Goal: Task Accomplishment & Management: Manage account settings

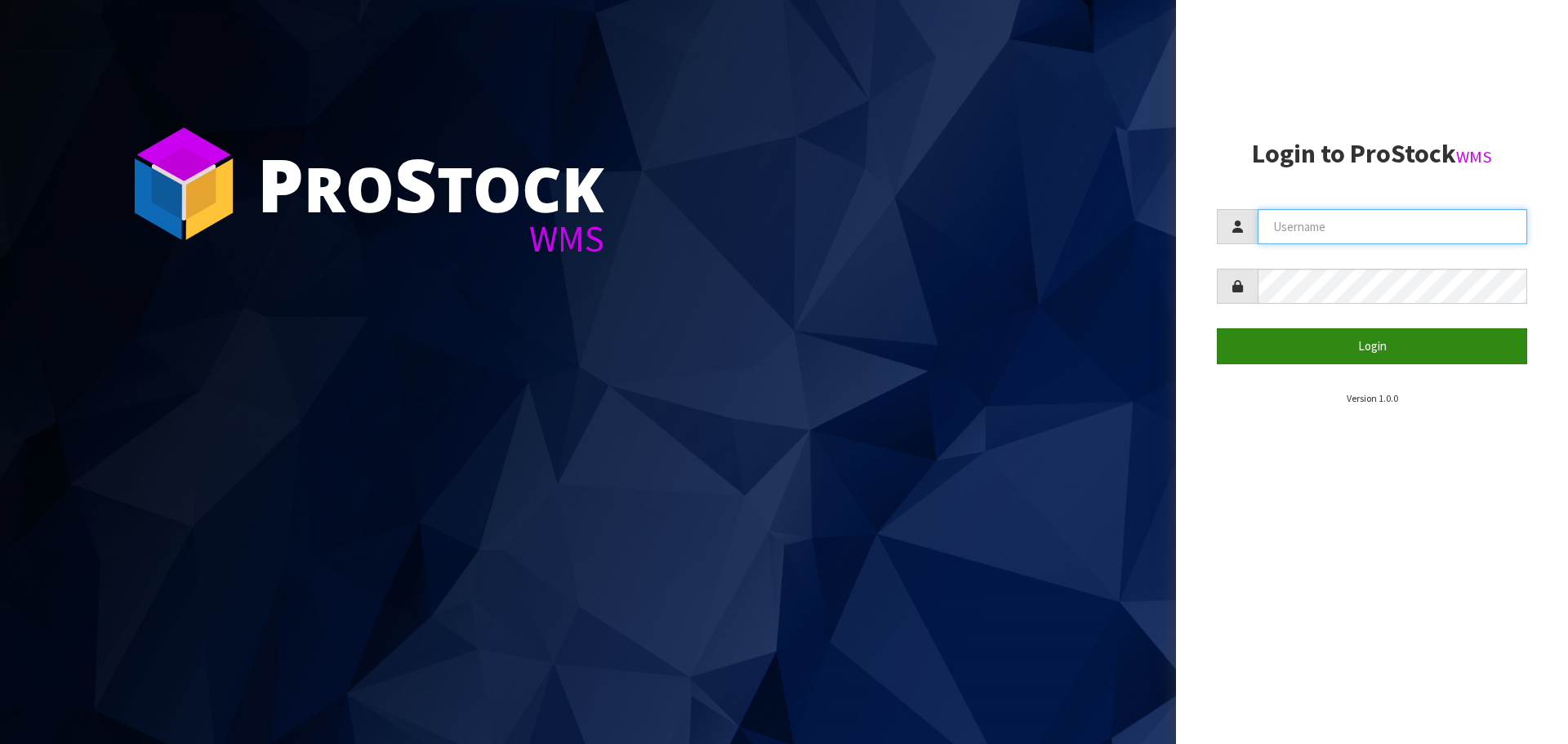
type input "[PERSON_NAME][EMAIL_ADDRESS][DOMAIN_NAME]"
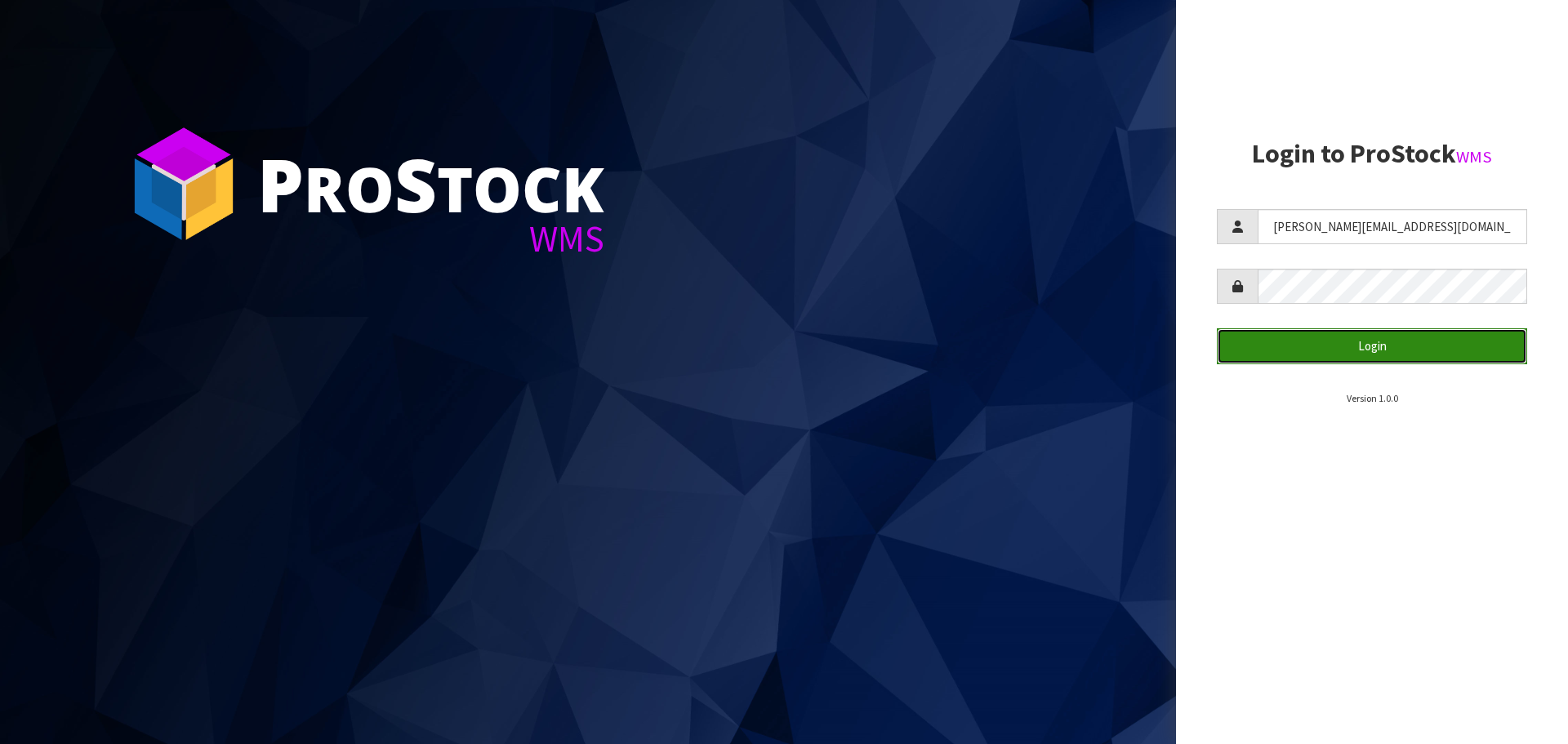
click at [1364, 337] on button "Login" at bounding box center [1372, 346] width 311 height 35
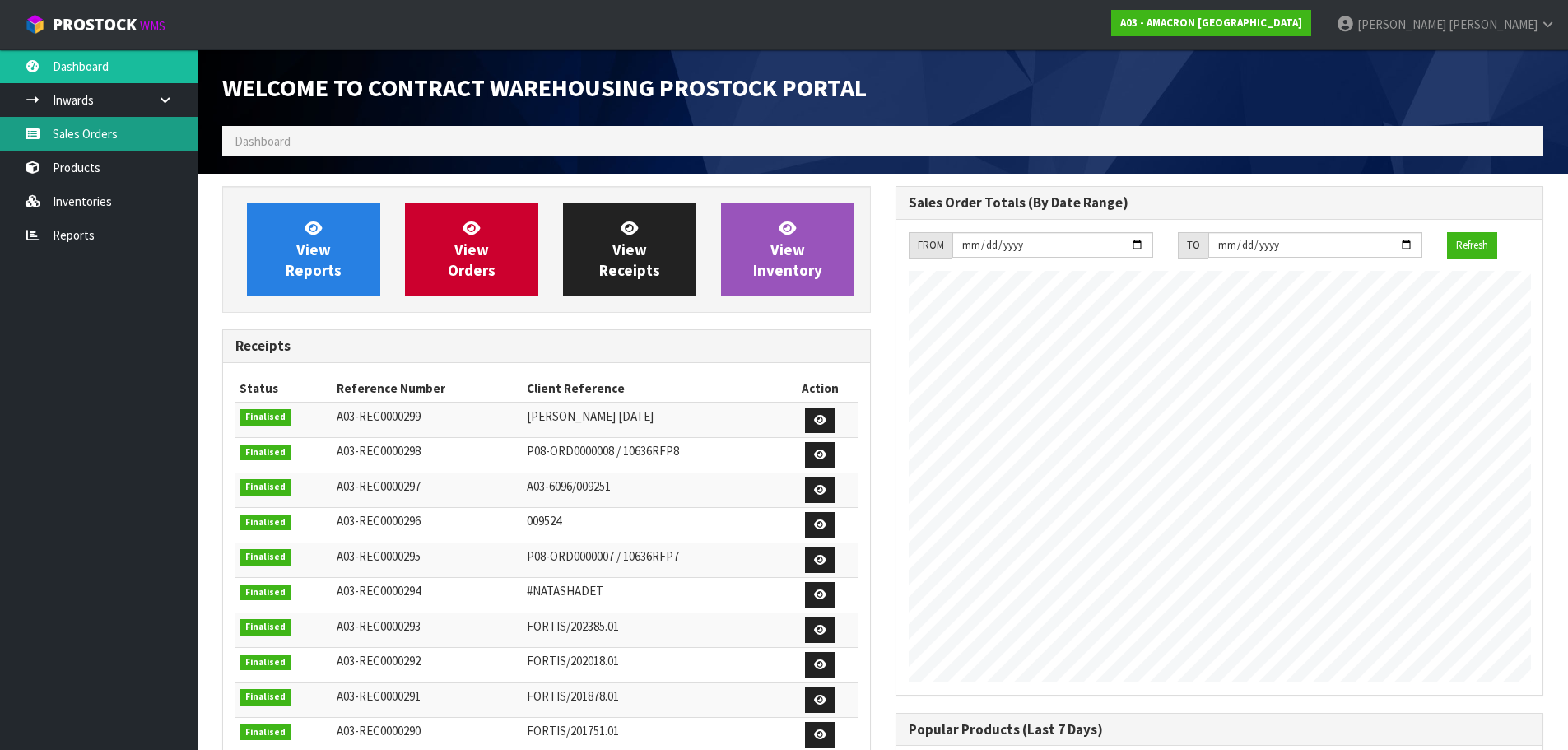
click at [75, 132] on link "Sales Orders" at bounding box center [99, 134] width 198 height 34
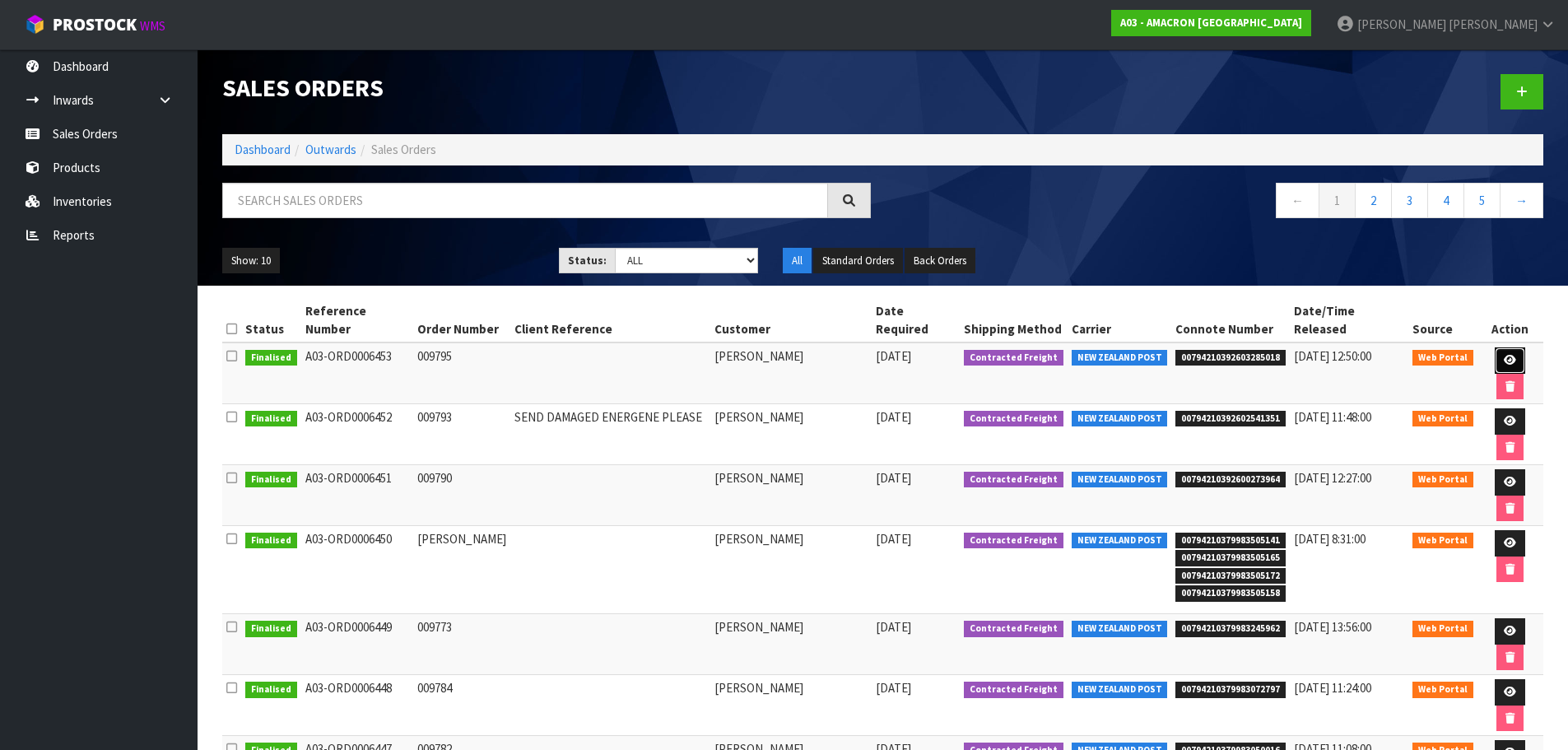
click at [1504, 355] on icon at bounding box center [1510, 361] width 12 height 11
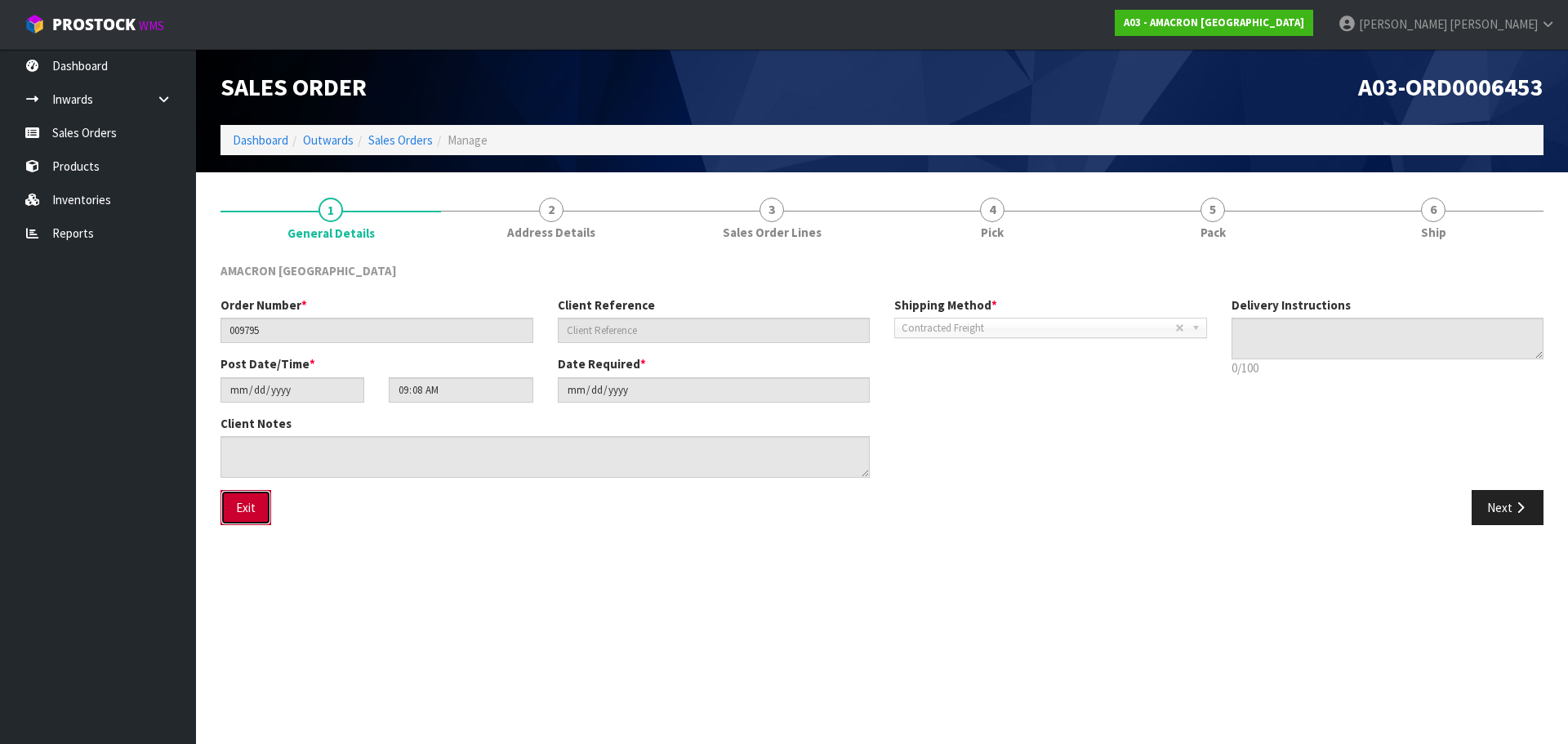
click at [240, 509] on button "Exit" at bounding box center [246, 508] width 50 height 35
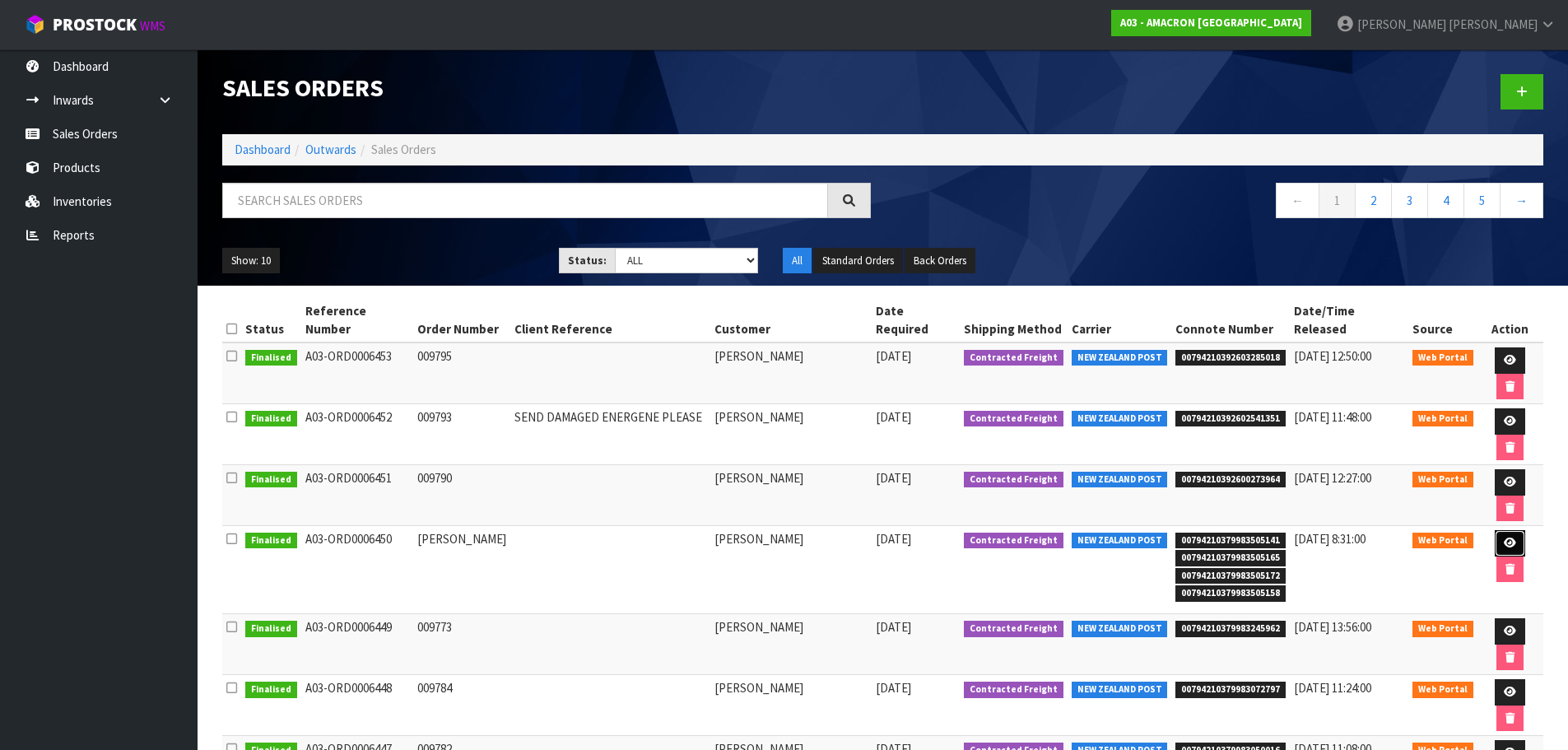
click at [1495, 530] on link at bounding box center [1510, 543] width 31 height 26
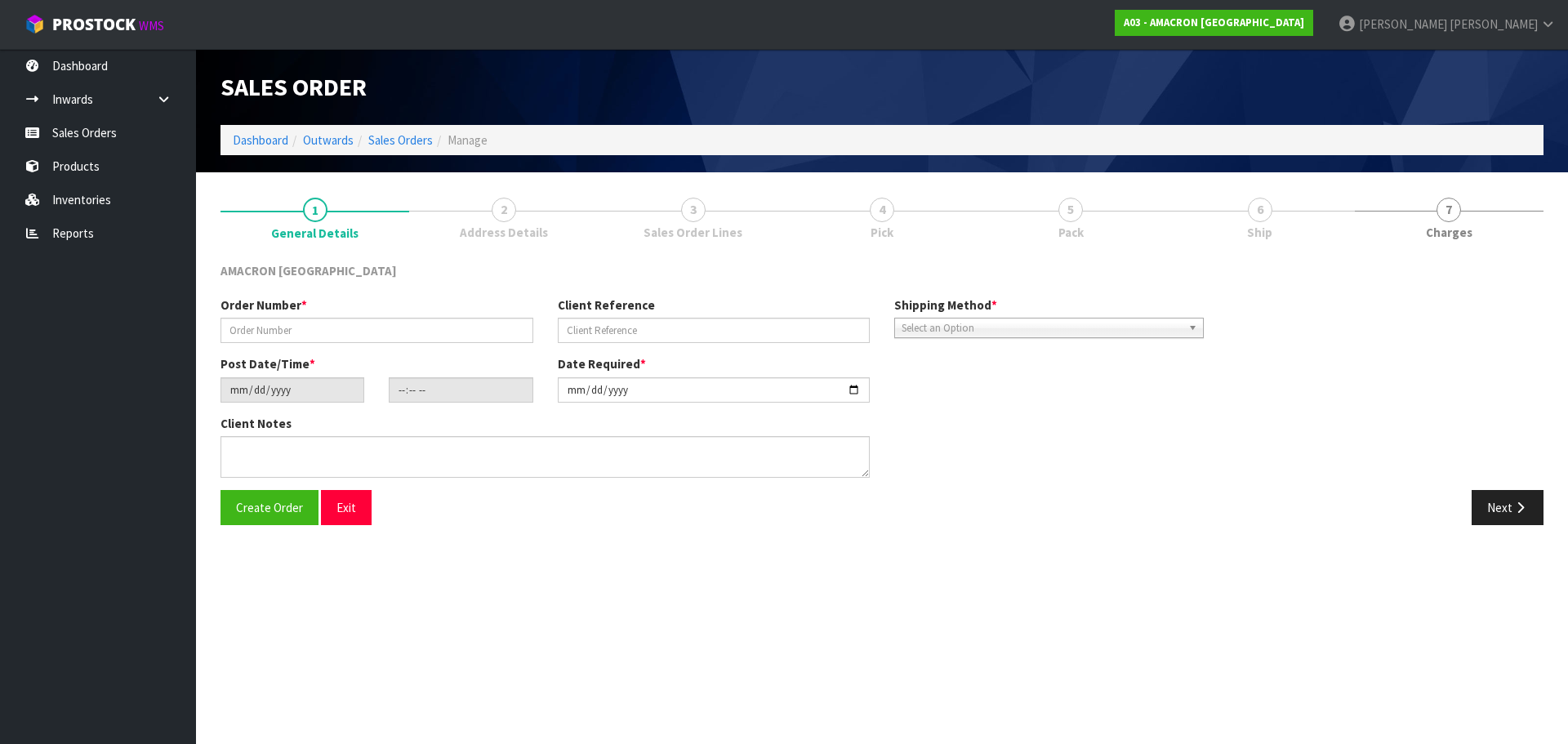
type input "[PERSON_NAME]"
type input "[DATE]"
type input "14:03:00.000"
type input "[DATE]"
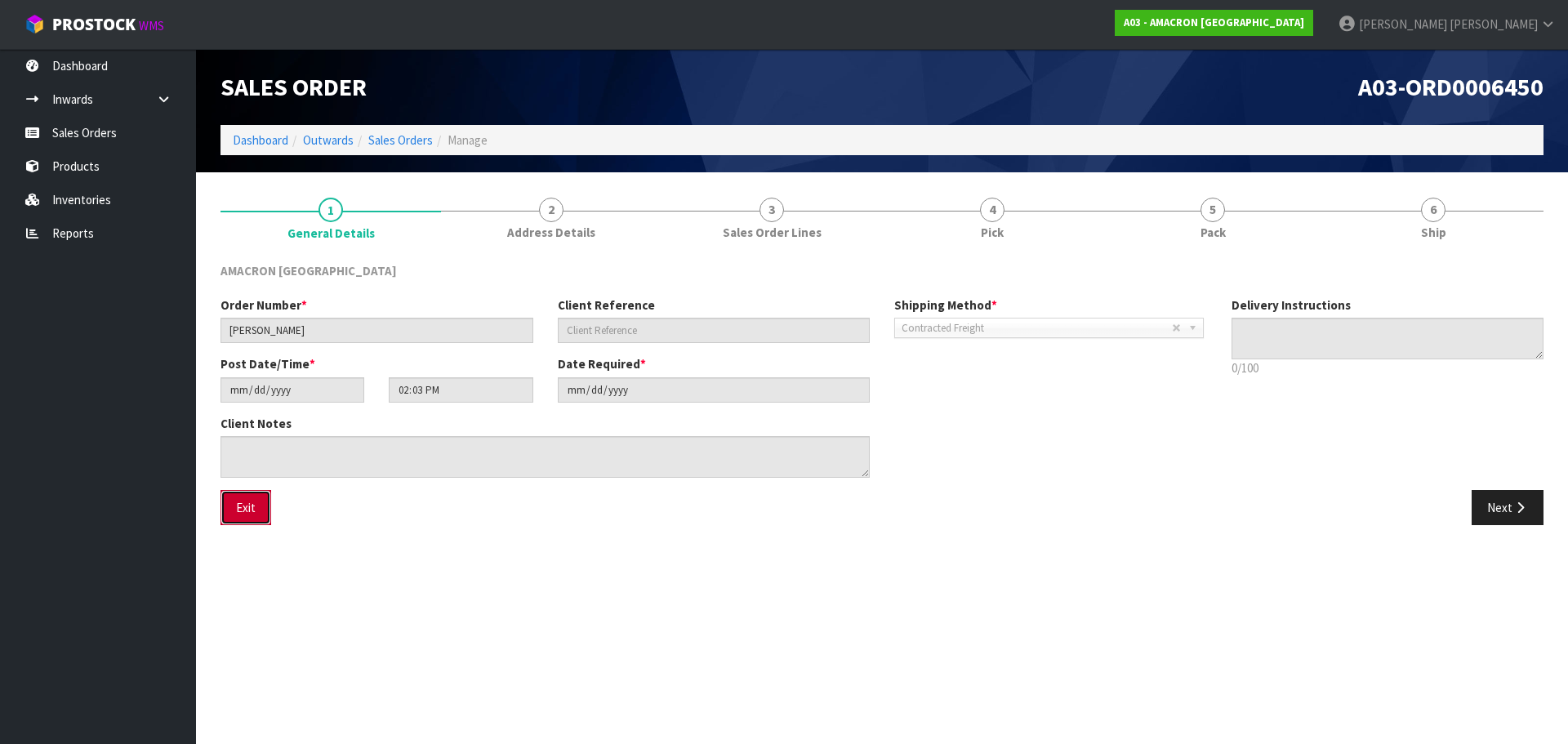
click at [252, 505] on button "Exit" at bounding box center [246, 508] width 50 height 35
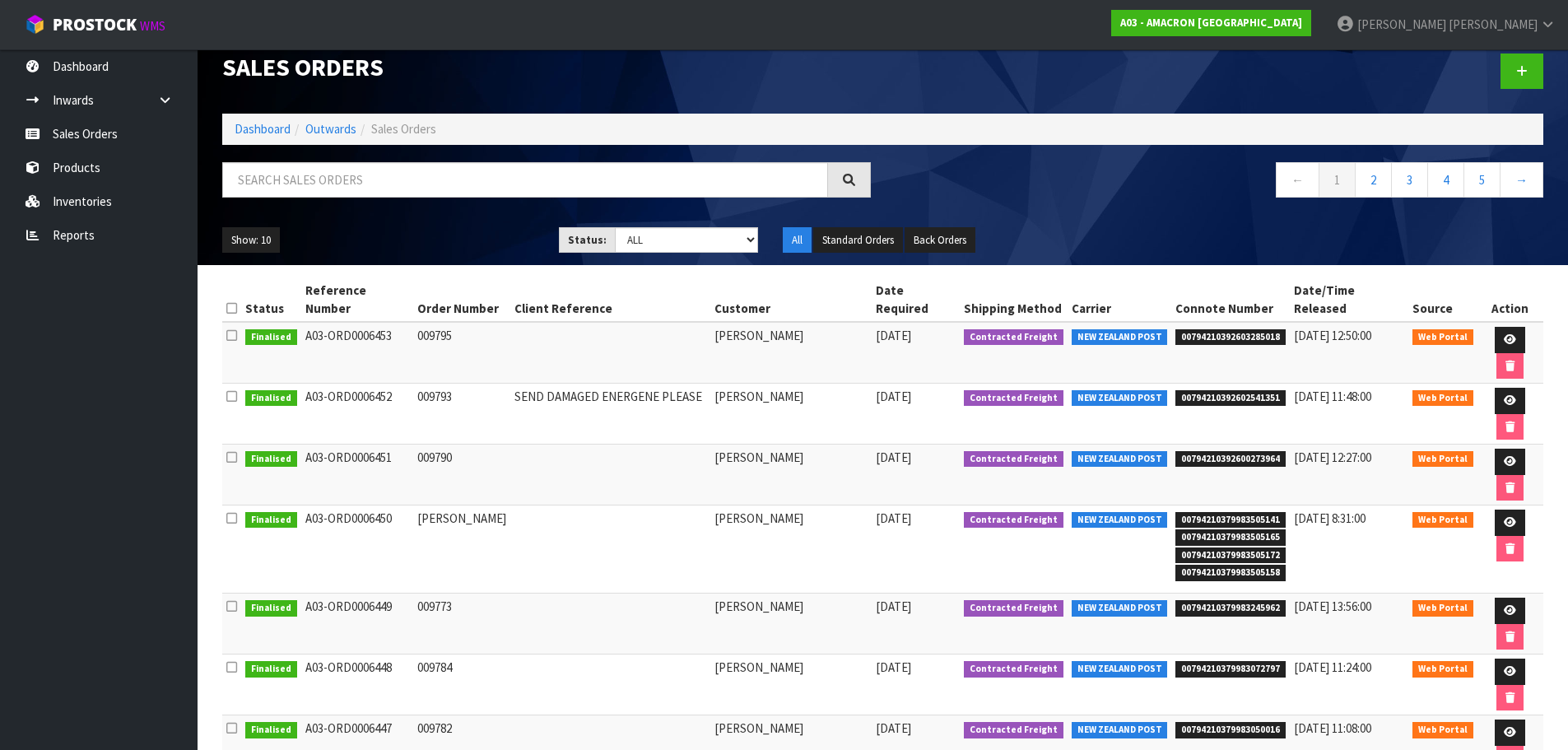
scroll to position [38, 0]
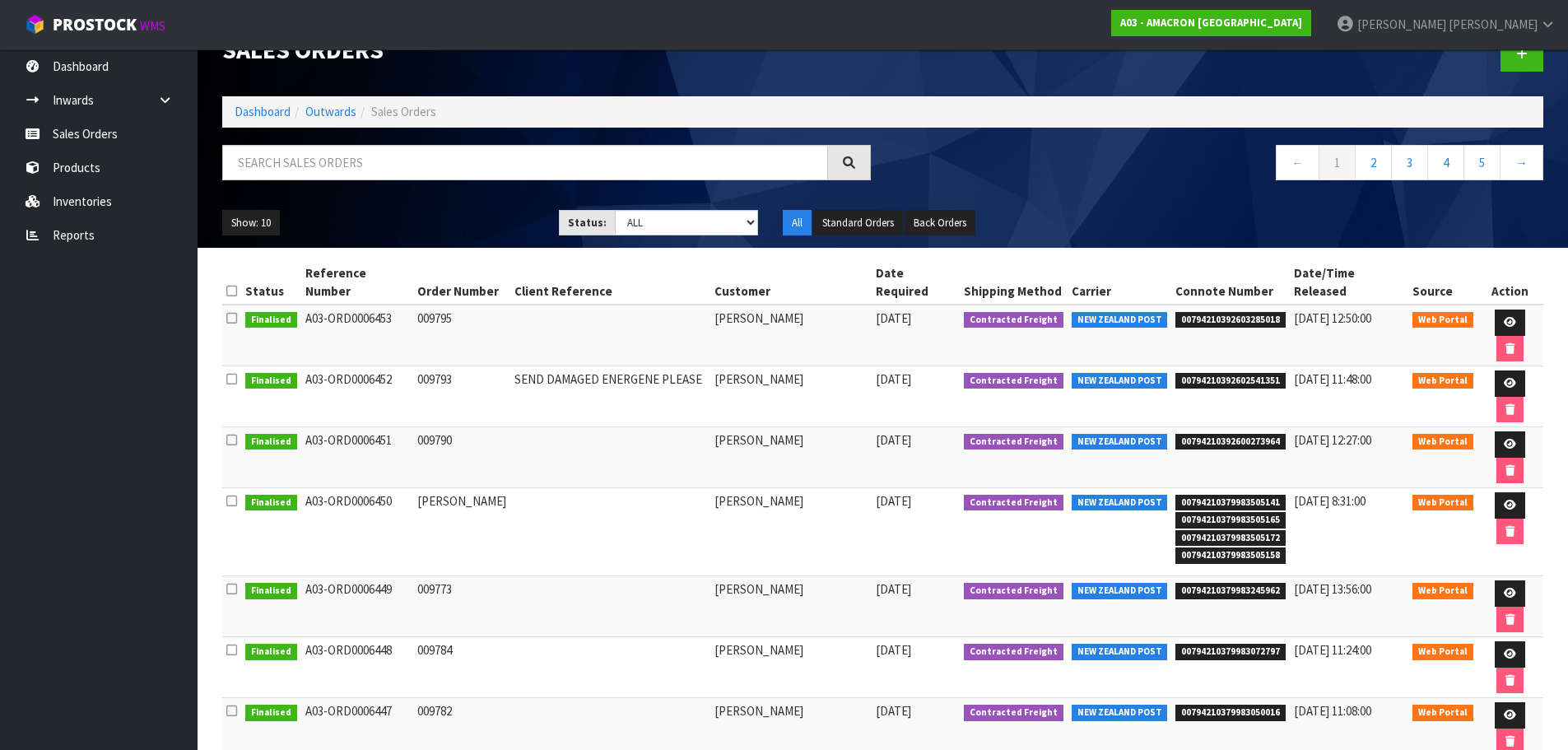
drag, startPoint x: 731, startPoint y: 499, endPoint x: 844, endPoint y: 499, distance: 113.0
click at [844, 577] on td "[PERSON_NAME]" at bounding box center [791, 607] width 161 height 61
click at [228, 583] on icon at bounding box center [232, 589] width 10 height 12
click at [233, 644] on icon at bounding box center [232, 650] width 10 height 12
click at [231, 583] on icon at bounding box center [232, 589] width 10 height 12
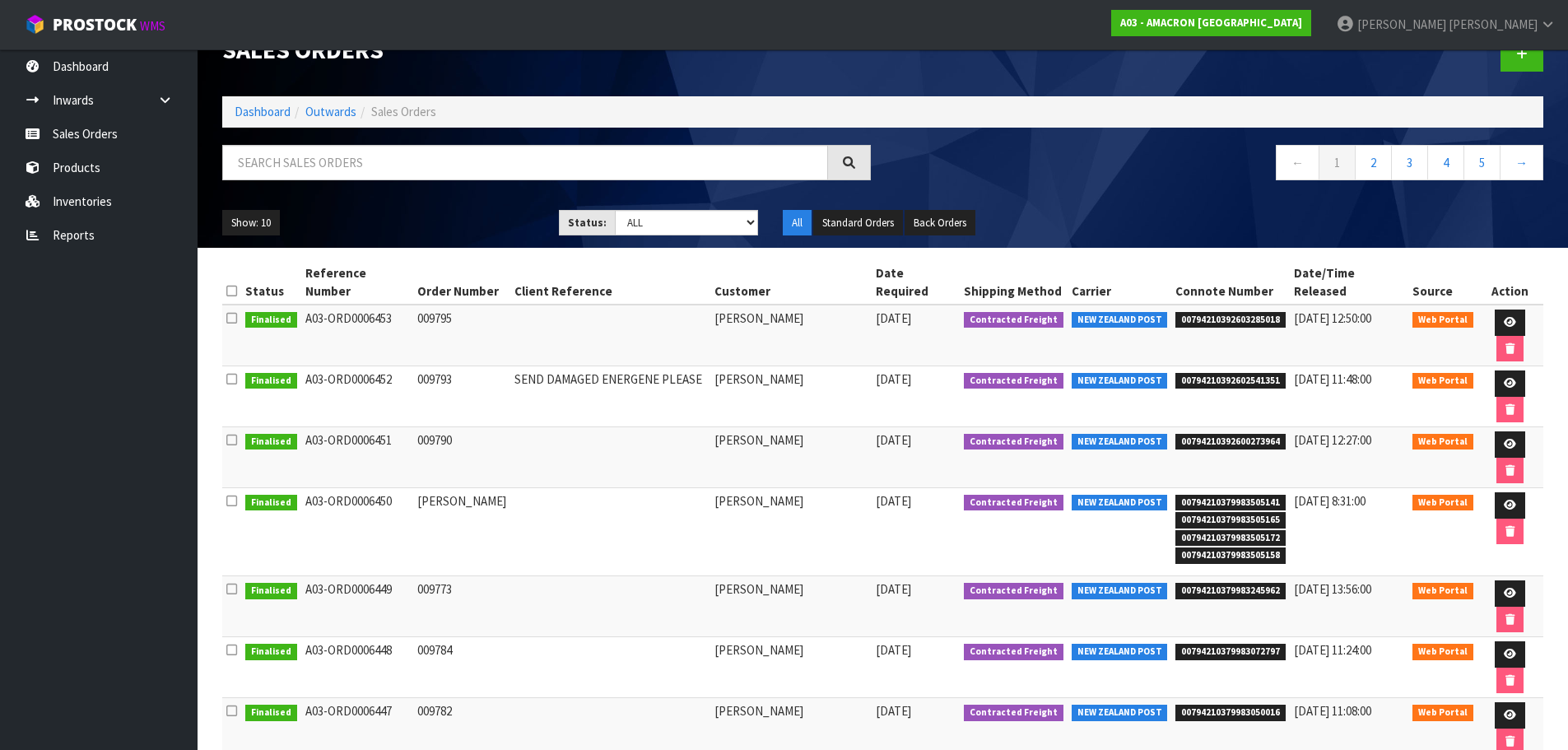
click at [231, 583] on icon at bounding box center [232, 589] width 10 height 12
drag, startPoint x: 349, startPoint y: 497, endPoint x: 620, endPoint y: 503, distance: 271.1
click at [362, 577] on td "A03-ORD0006449" at bounding box center [357, 607] width 113 height 61
click at [1504, 588] on icon at bounding box center [1510, 593] width 12 height 11
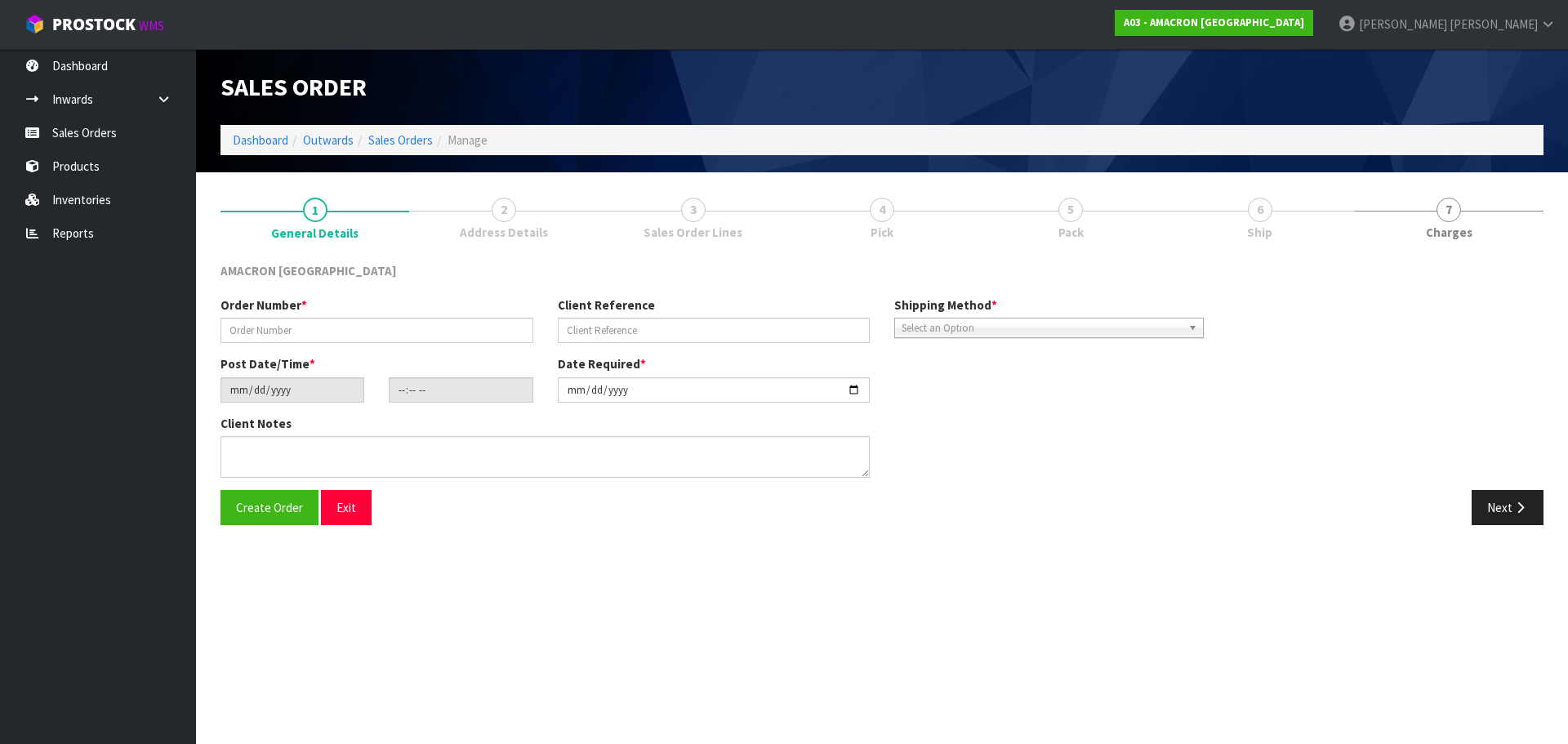
type input "009773"
type input "[DATE]"
type input "13:06:00.000"
type input "[DATE]"
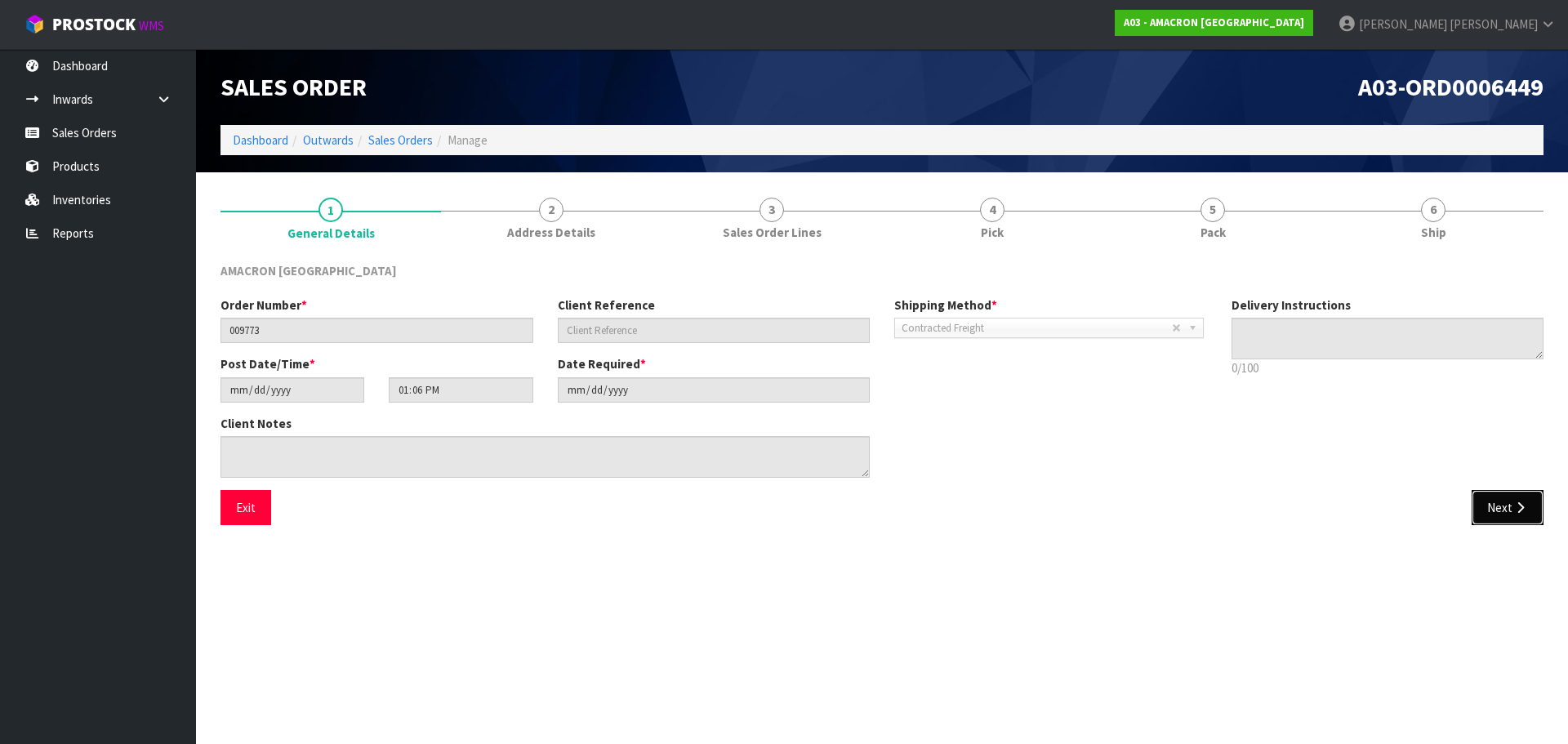
click at [1513, 507] on icon "button" at bounding box center [1520, 508] width 16 height 12
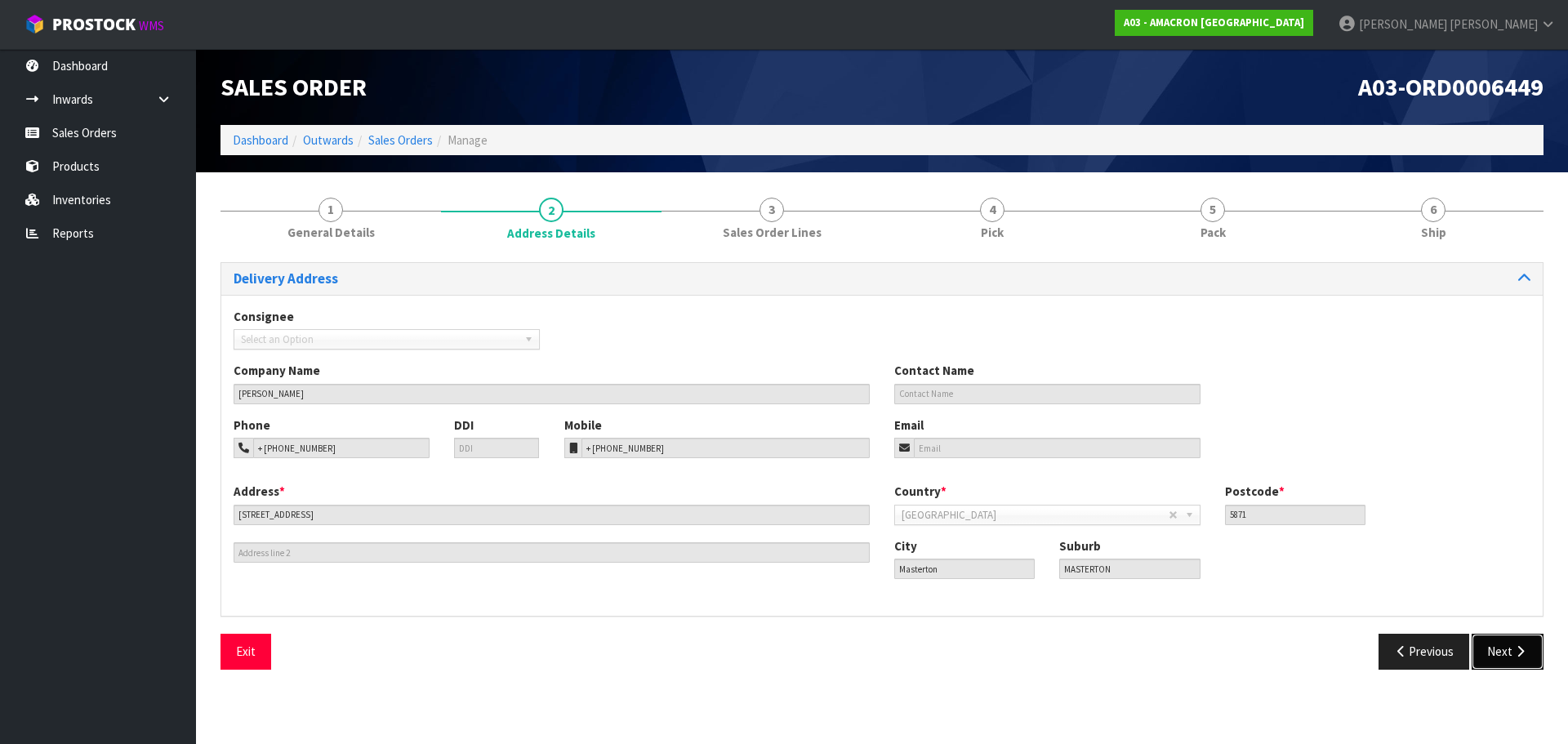
click at [1499, 655] on button "Next" at bounding box center [1507, 651] width 72 height 35
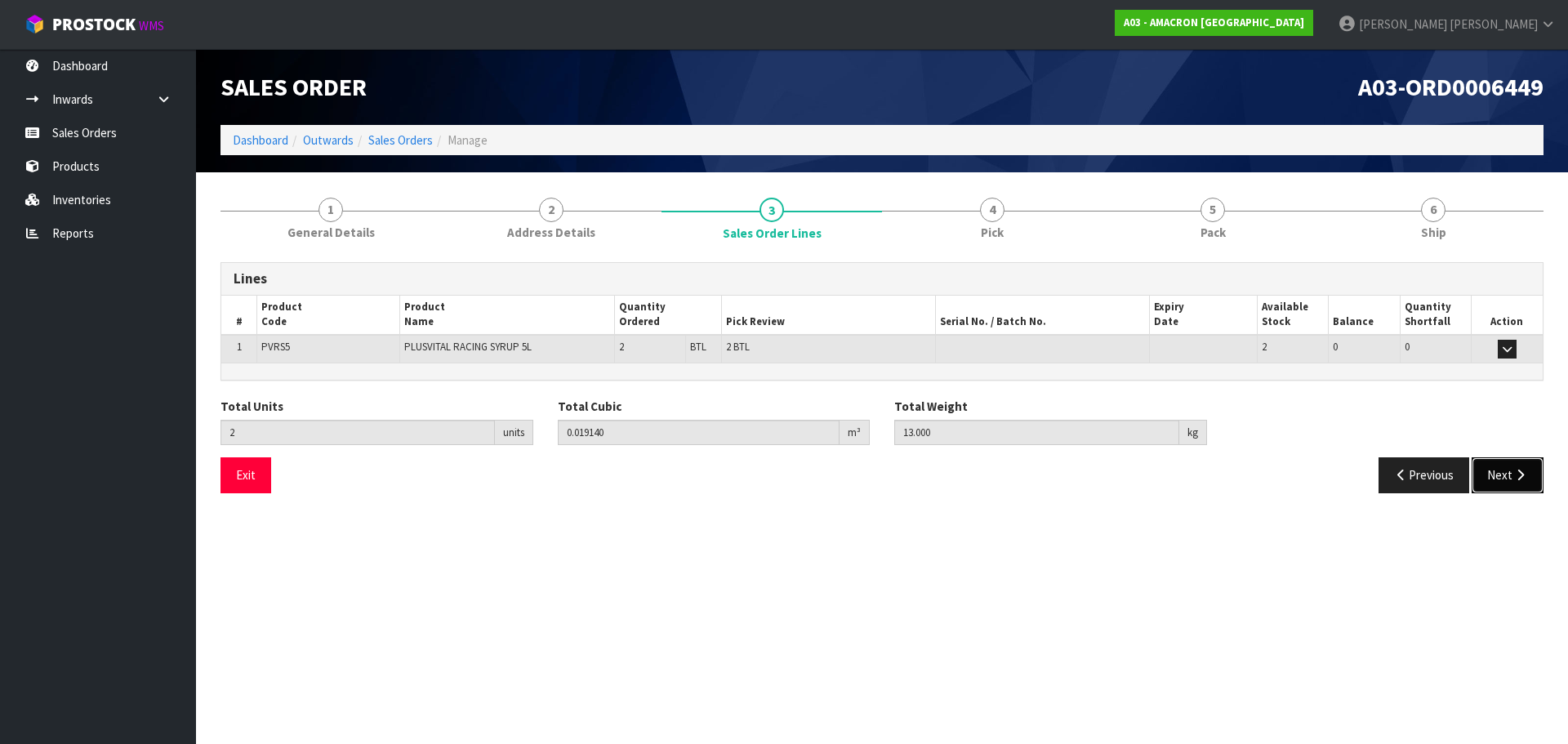
drag, startPoint x: 1502, startPoint y: 474, endPoint x: 1467, endPoint y: 493, distance: 39.8
click at [1501, 476] on button "Next" at bounding box center [1507, 475] width 72 height 35
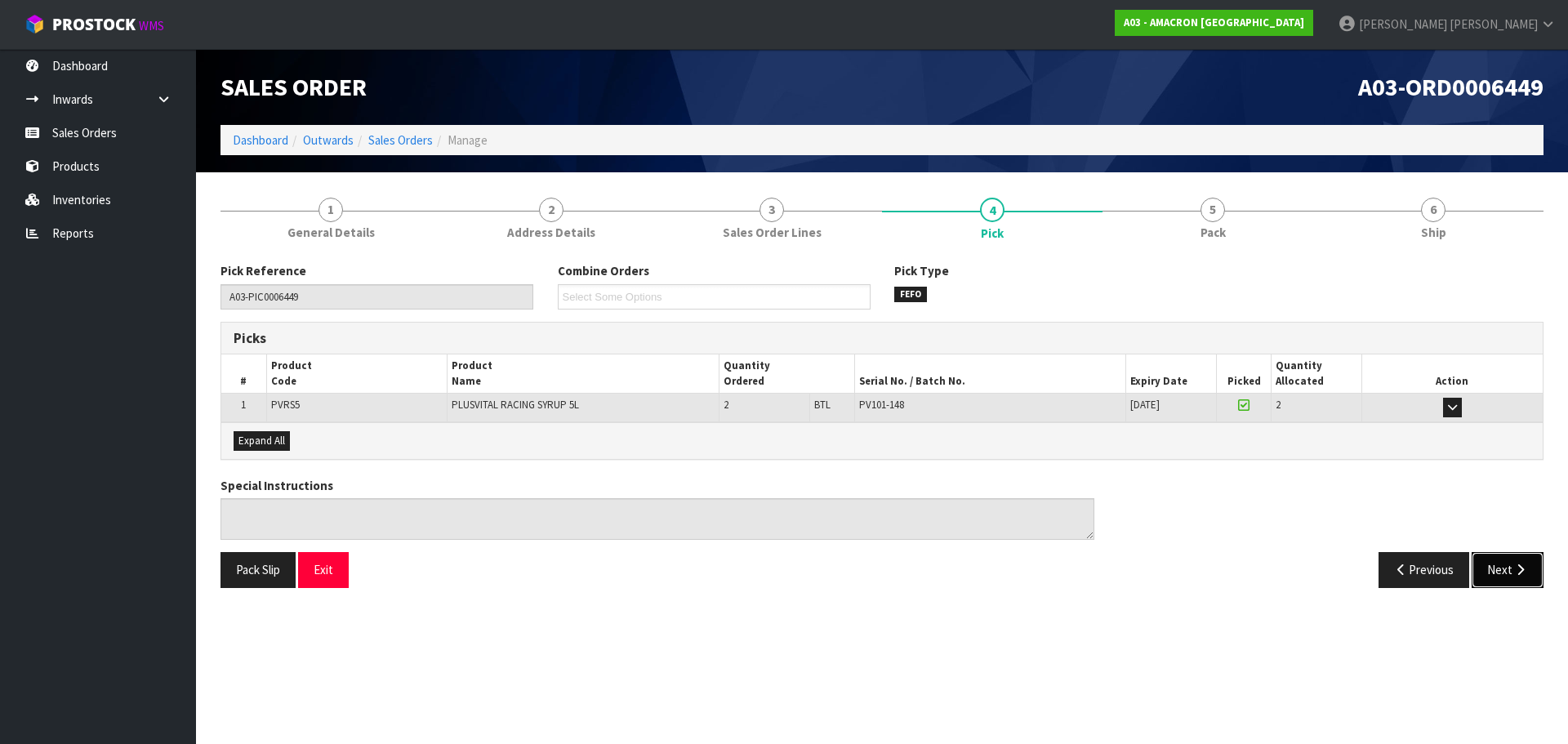
click at [1516, 568] on icon "button" at bounding box center [1520, 570] width 16 height 12
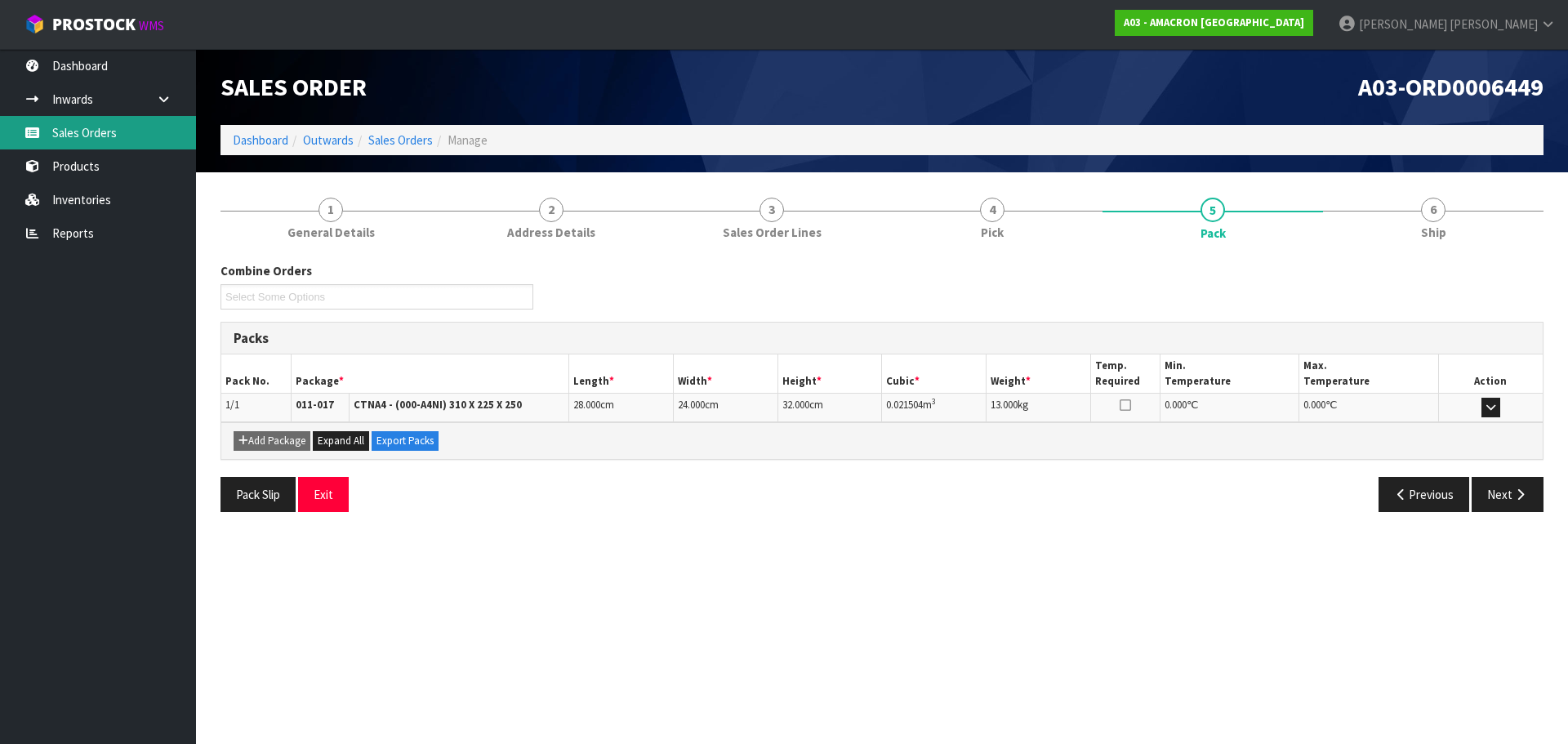
click at [79, 128] on link "Sales Orders" at bounding box center [98, 133] width 196 height 34
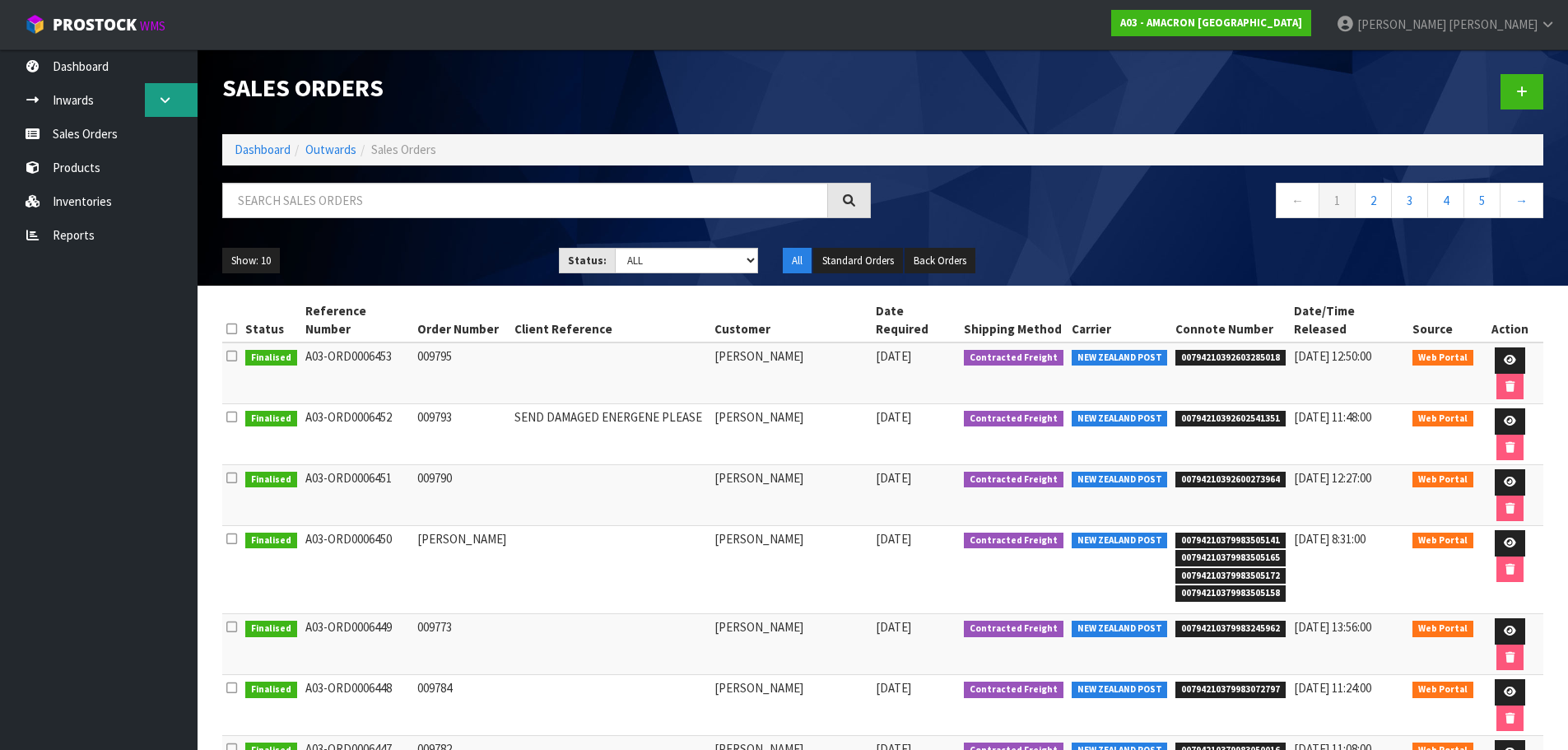
click at [147, 101] on link at bounding box center [172, 100] width 52 height 34
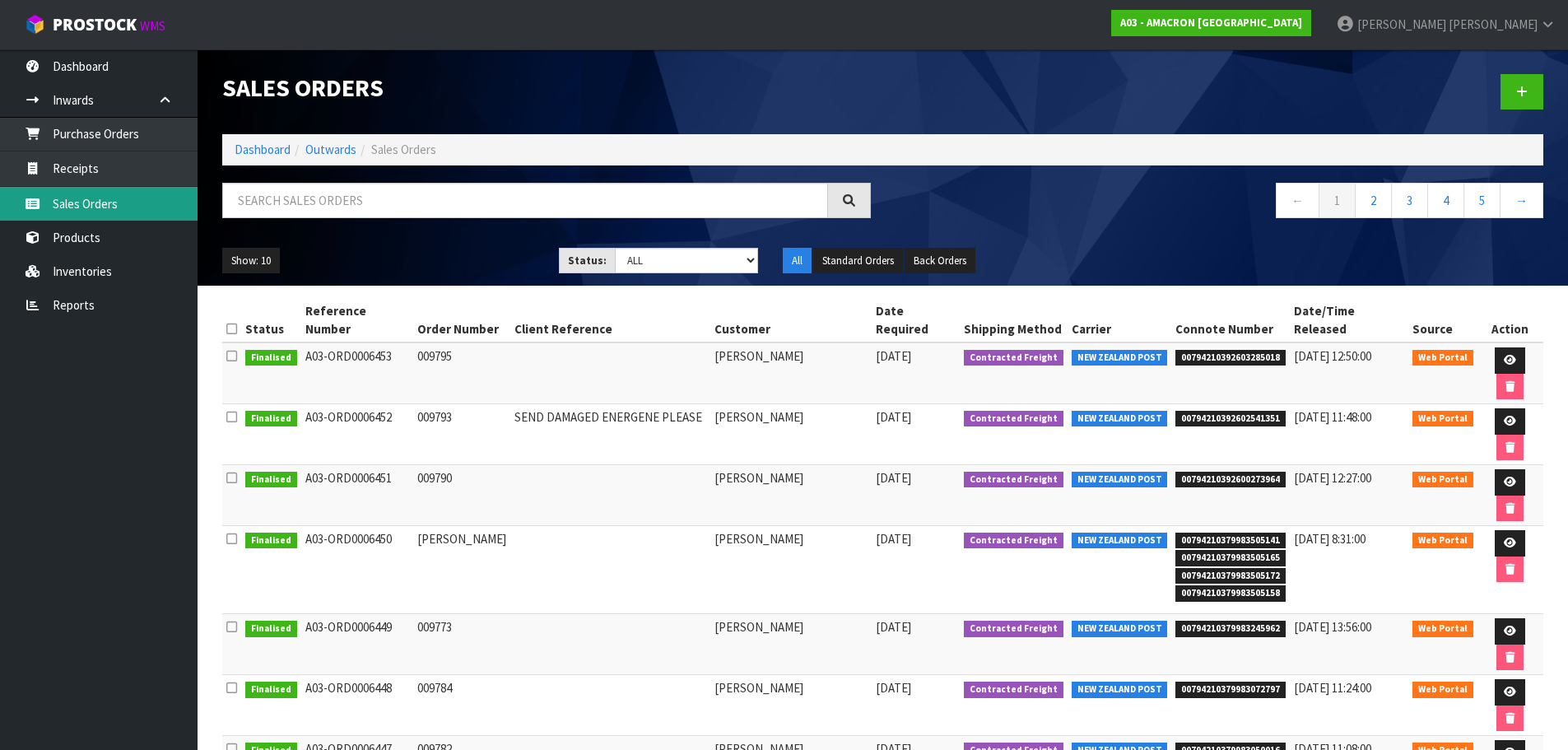
click at [60, 202] on link "Sales Orders" at bounding box center [99, 204] width 198 height 34
click at [68, 205] on link "Sales Orders" at bounding box center [99, 204] width 198 height 34
click at [78, 235] on link "Products" at bounding box center [99, 237] width 198 height 34
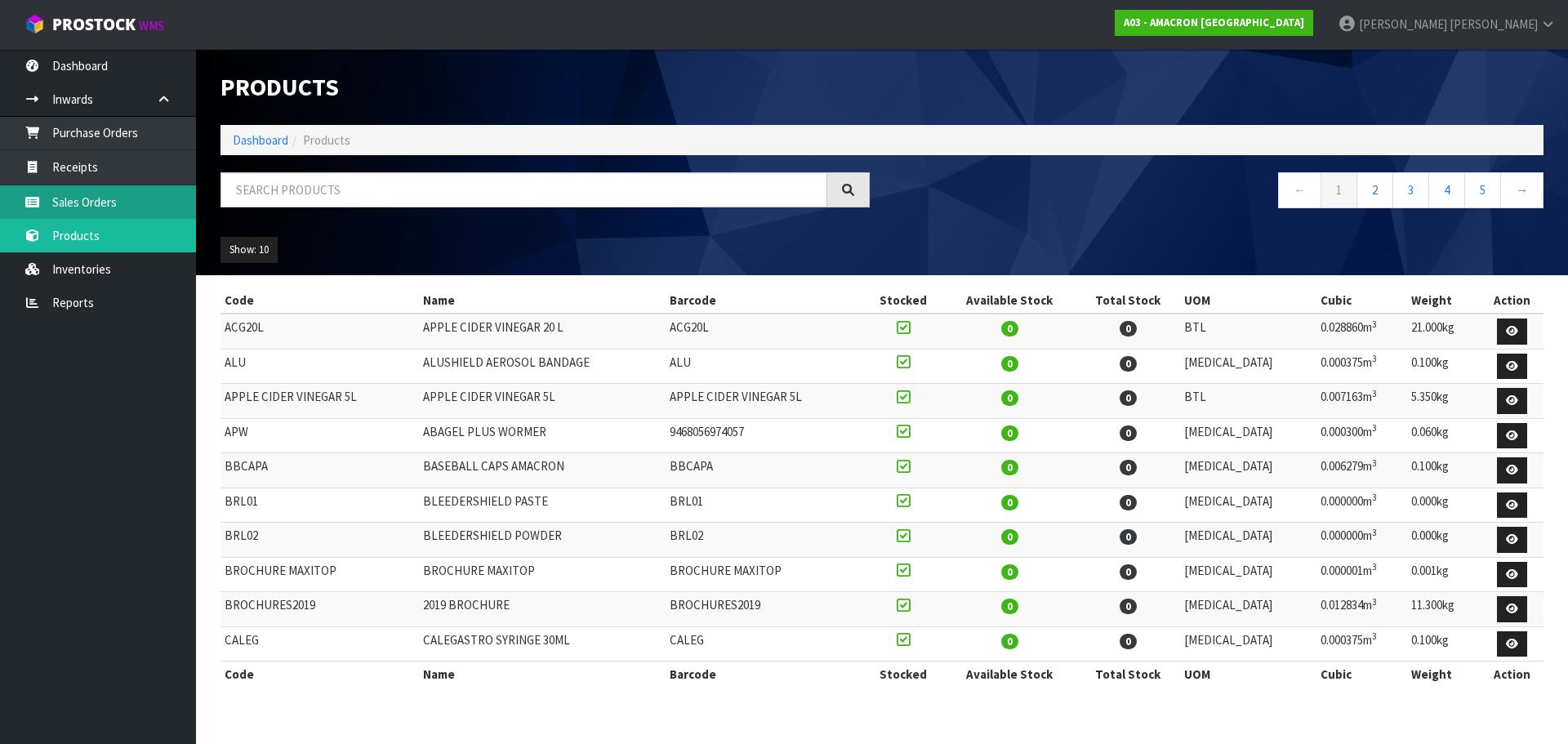
click at [66, 194] on link "Sales Orders" at bounding box center [98, 202] width 196 height 34
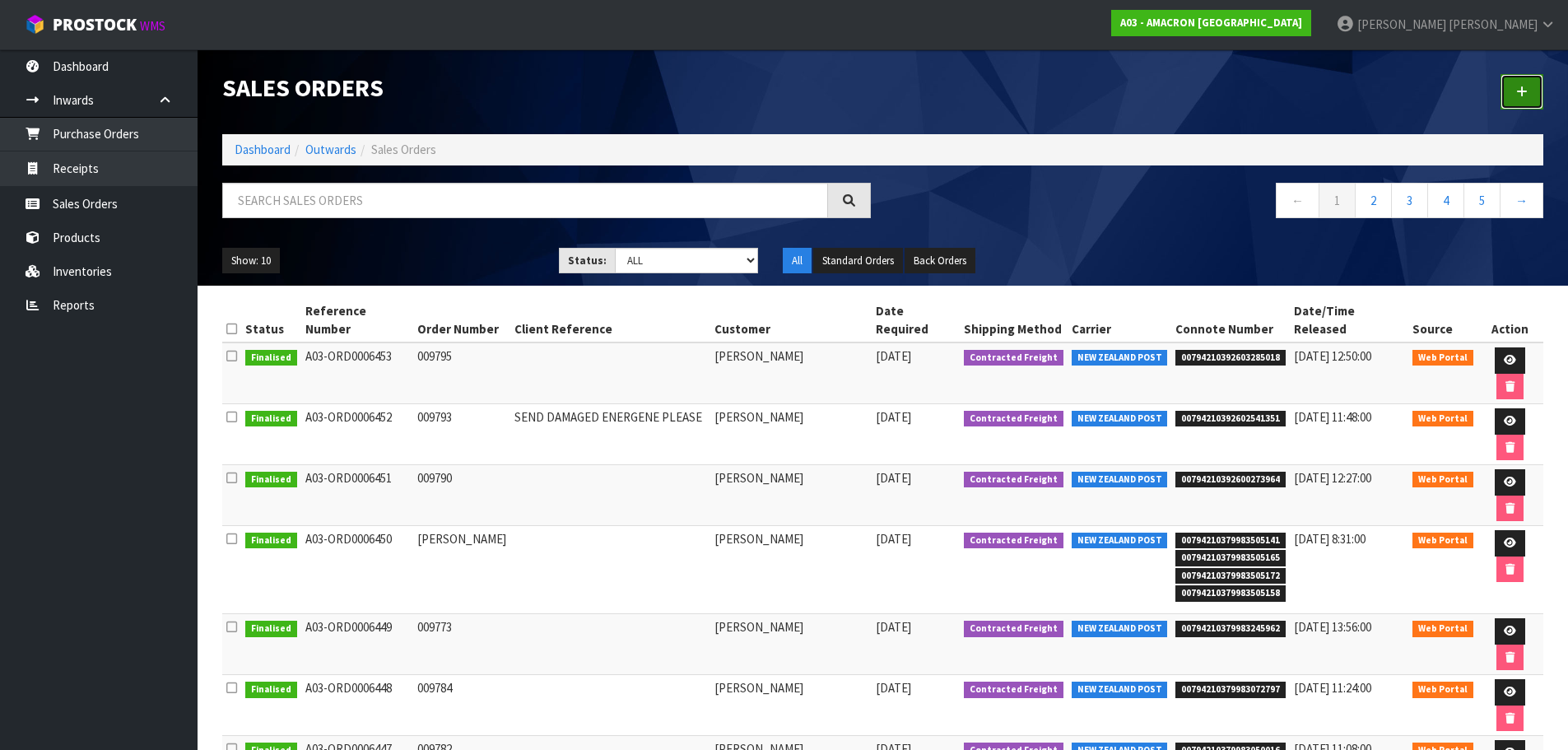
drag, startPoint x: 1518, startPoint y: 88, endPoint x: 1507, endPoint y: 114, distance: 28.2
click at [1519, 88] on icon at bounding box center [1522, 92] width 11 height 12
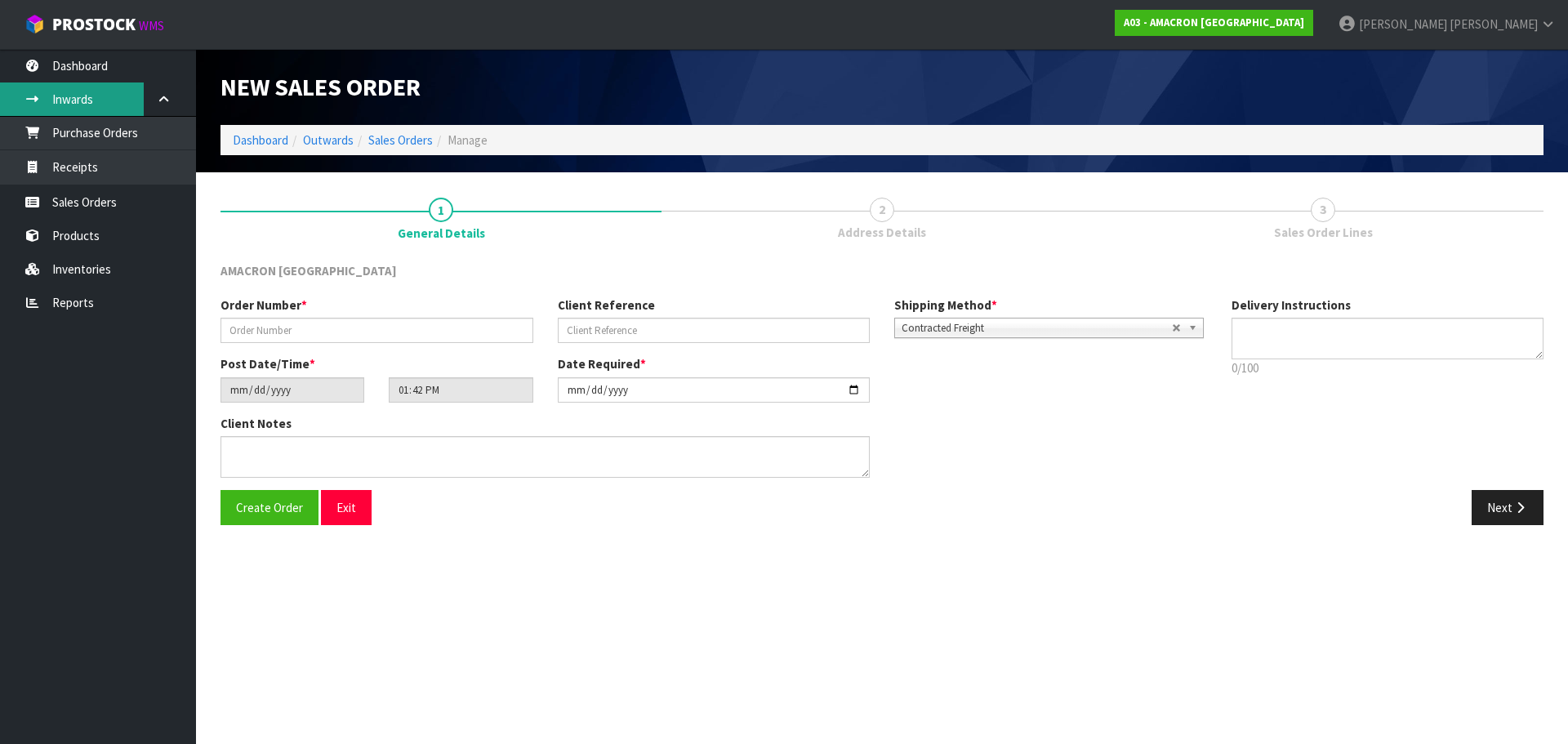
click at [76, 99] on link "Inwards" at bounding box center [98, 99] width 196 height 34
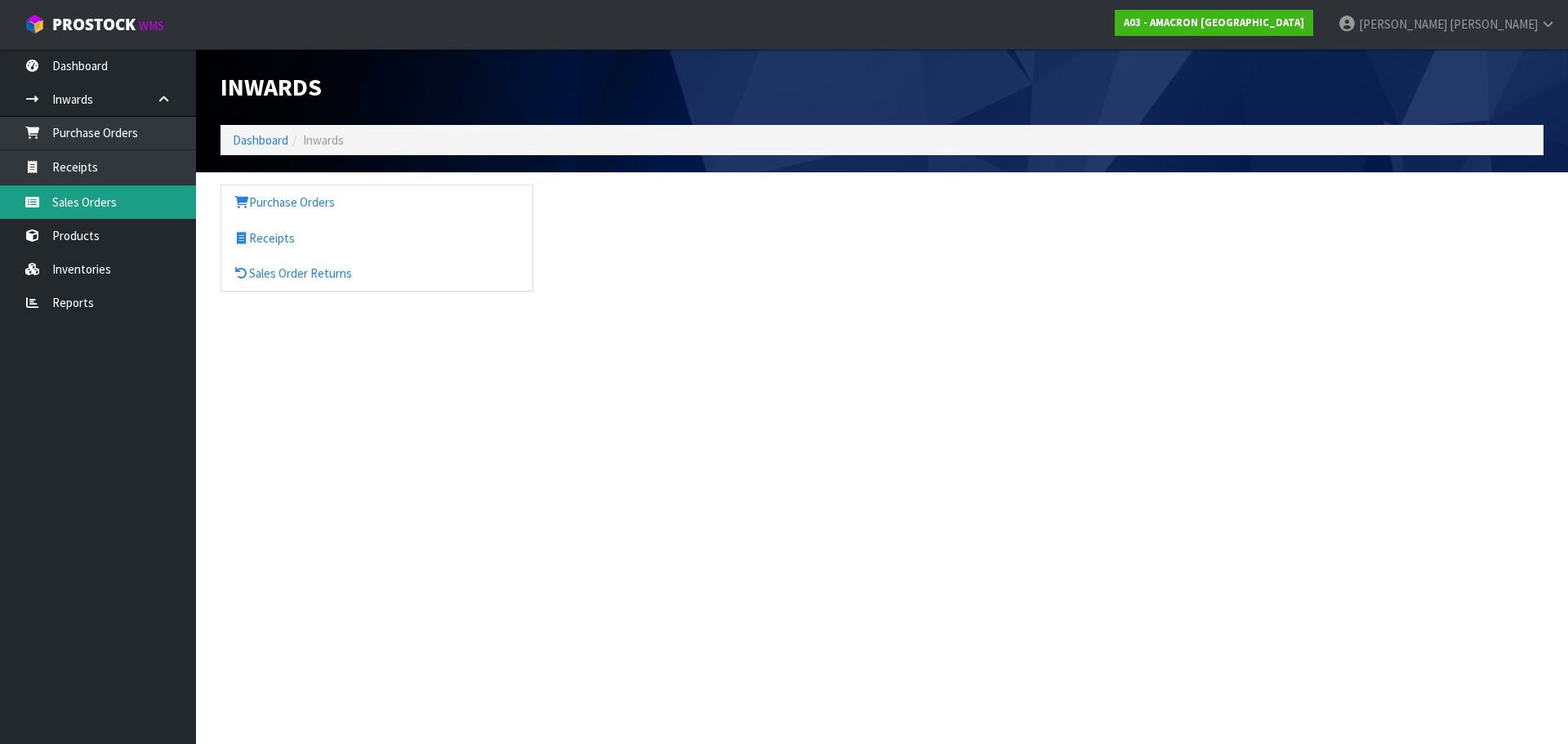
click at [77, 205] on link "Sales Orders" at bounding box center [98, 202] width 196 height 34
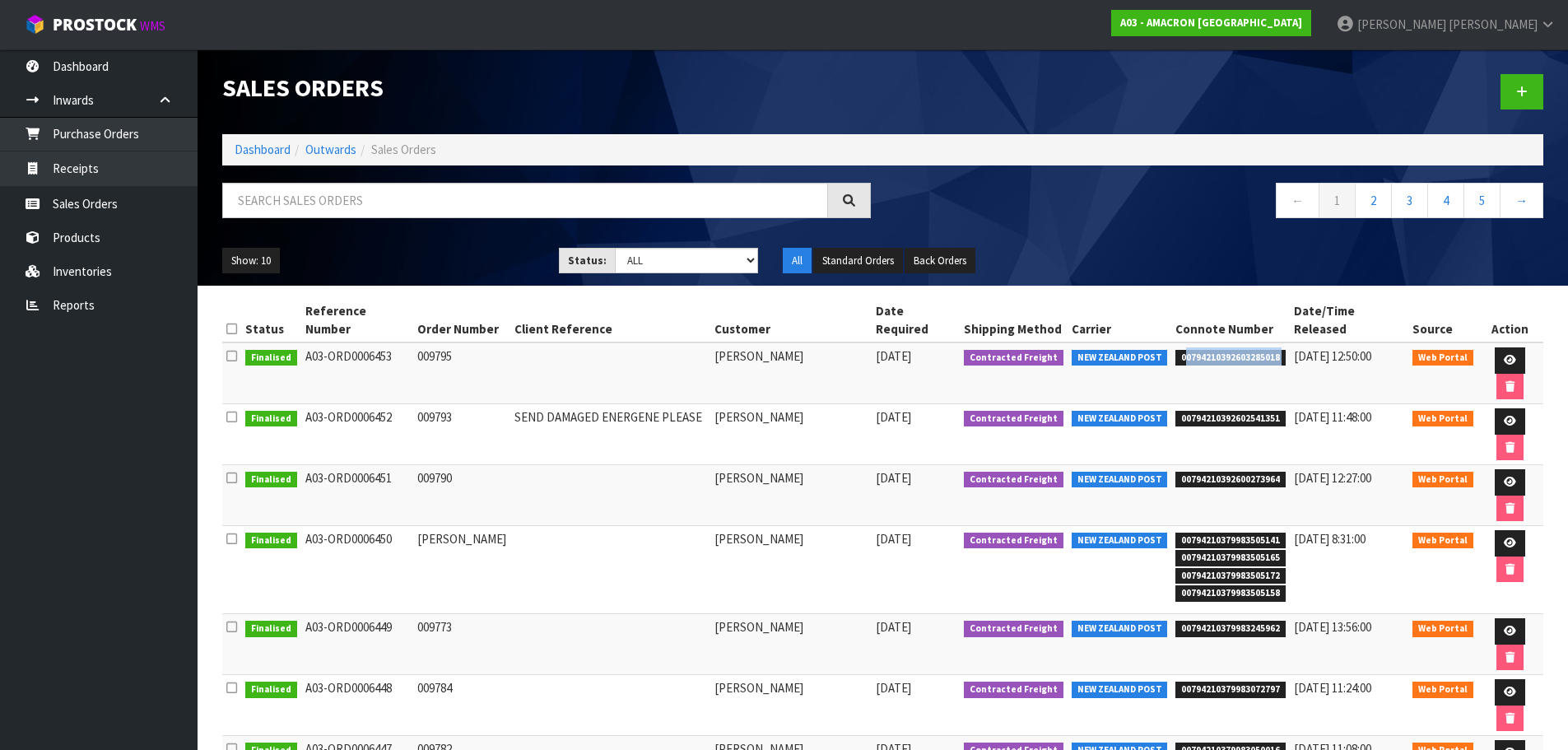
drag, startPoint x: 1175, startPoint y: 345, endPoint x: 1290, endPoint y: 343, distance: 115.0
click at [1290, 343] on tr "Finalised A03-ORD0006453 009795 [PERSON_NAME] [DATE] Contracted Freight NEW ZEA…" at bounding box center [883, 373] width 1321 height 62
